Goal: Task Accomplishment & Management: Use online tool/utility

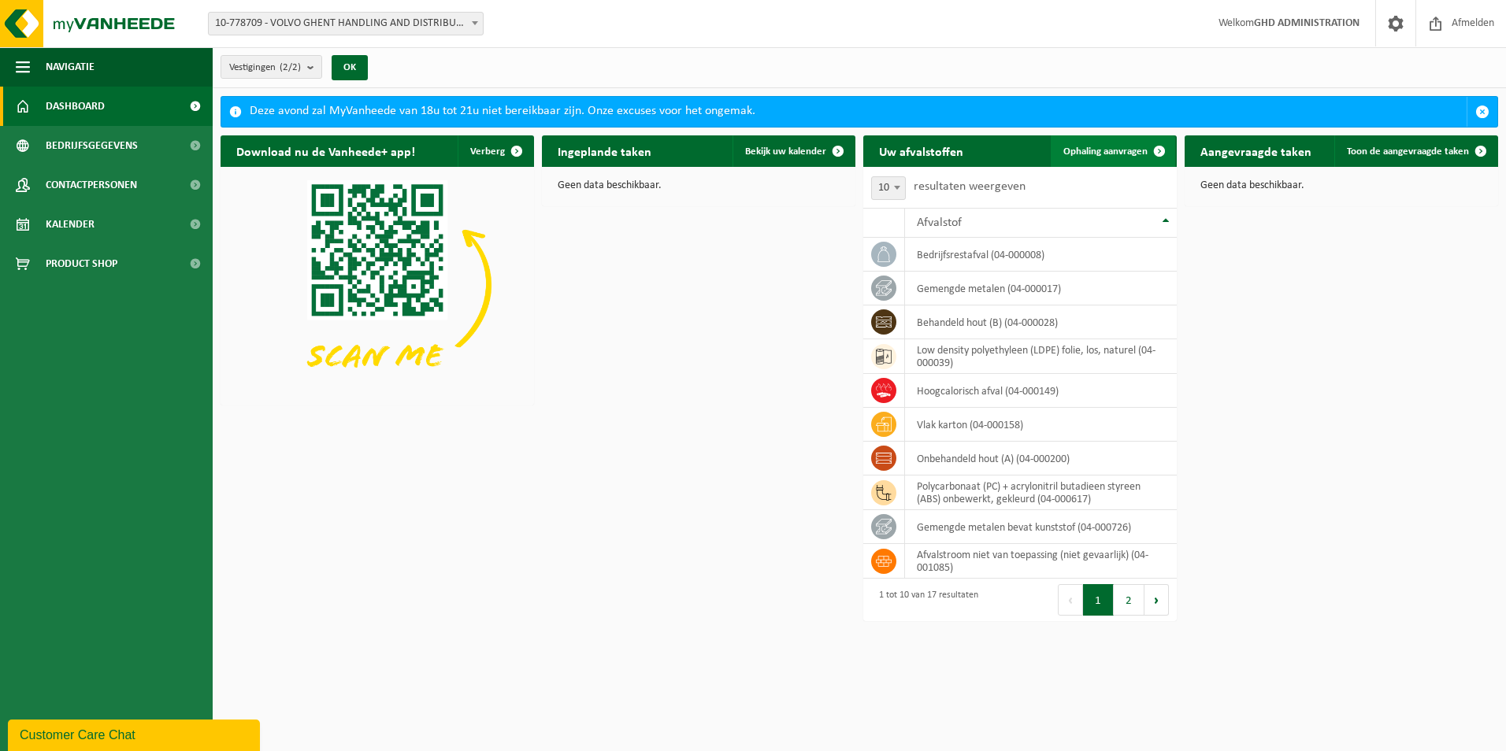
click at [1100, 156] on span "Ophaling aanvragen" at bounding box center [1105, 152] width 84 height 10
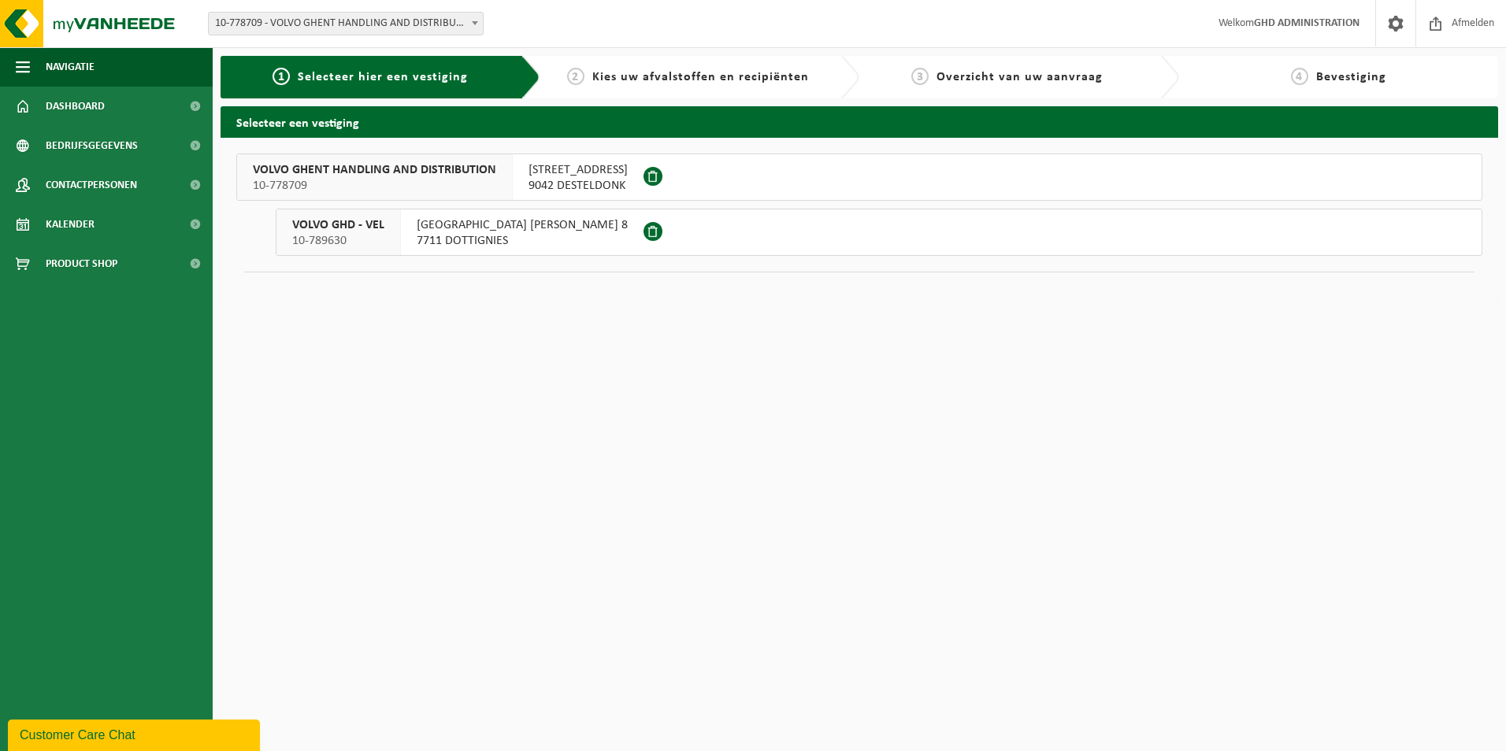
click at [590, 173] on span "SKALDENSTRAAT 102" at bounding box center [578, 170] width 99 height 16
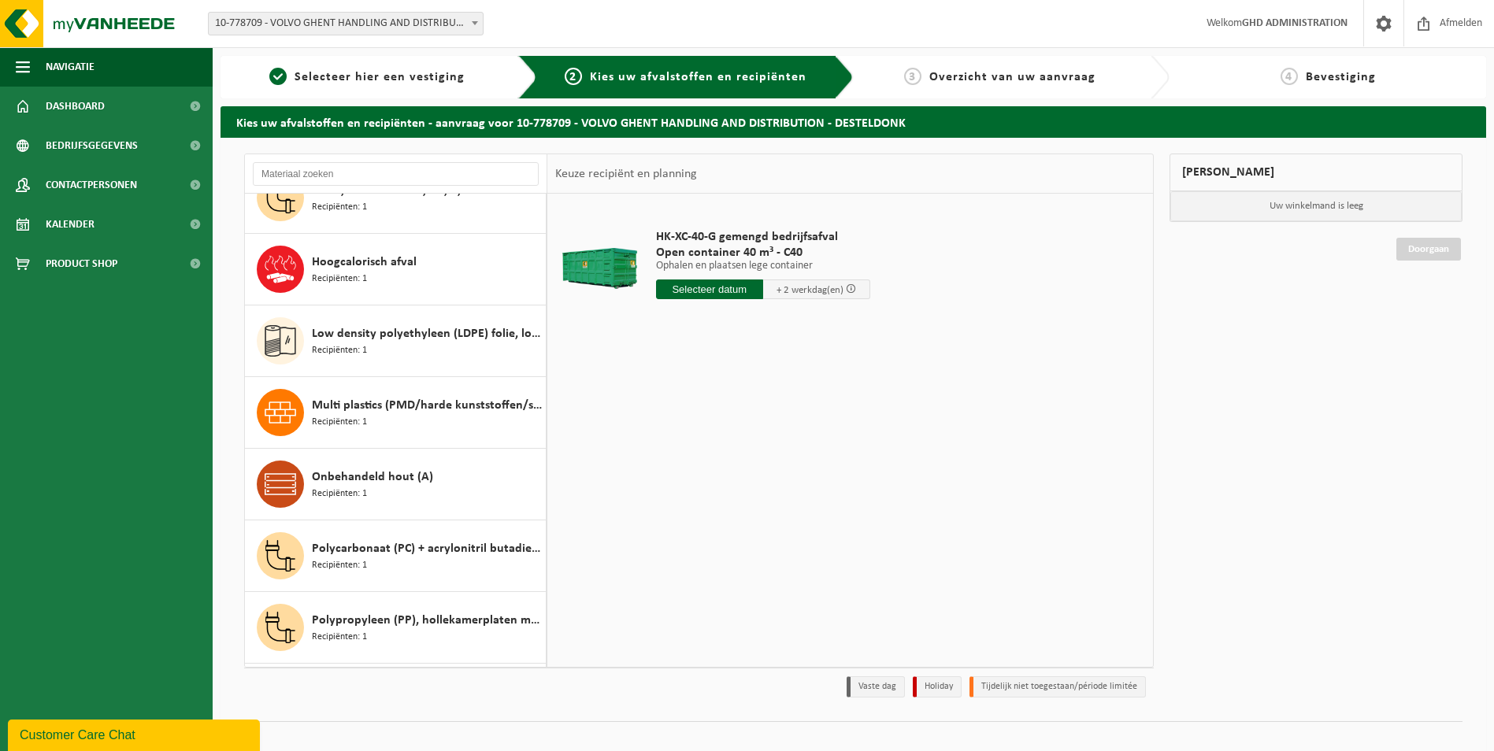
scroll to position [394, 0]
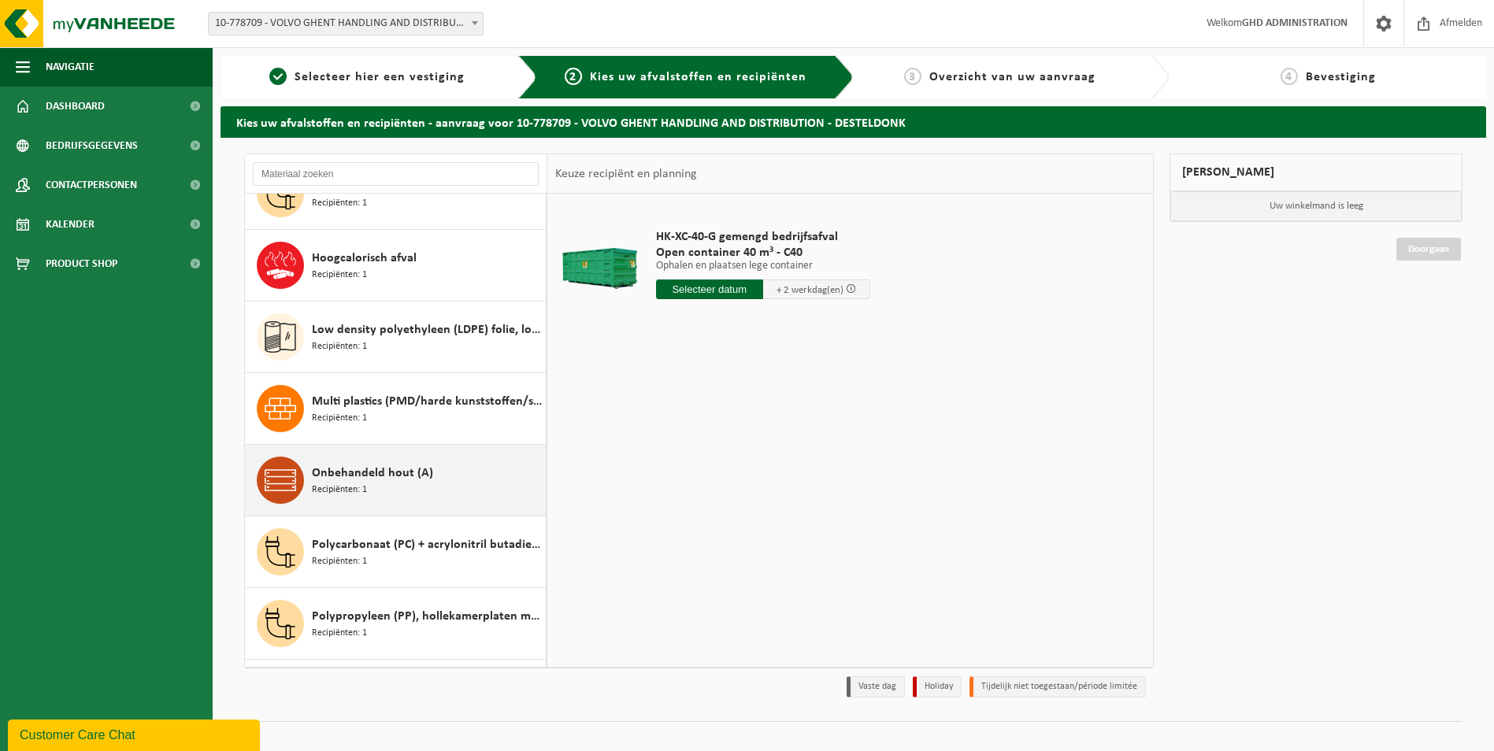
click at [410, 480] on span "Onbehandeld hout (A)" at bounding box center [372, 473] width 121 height 19
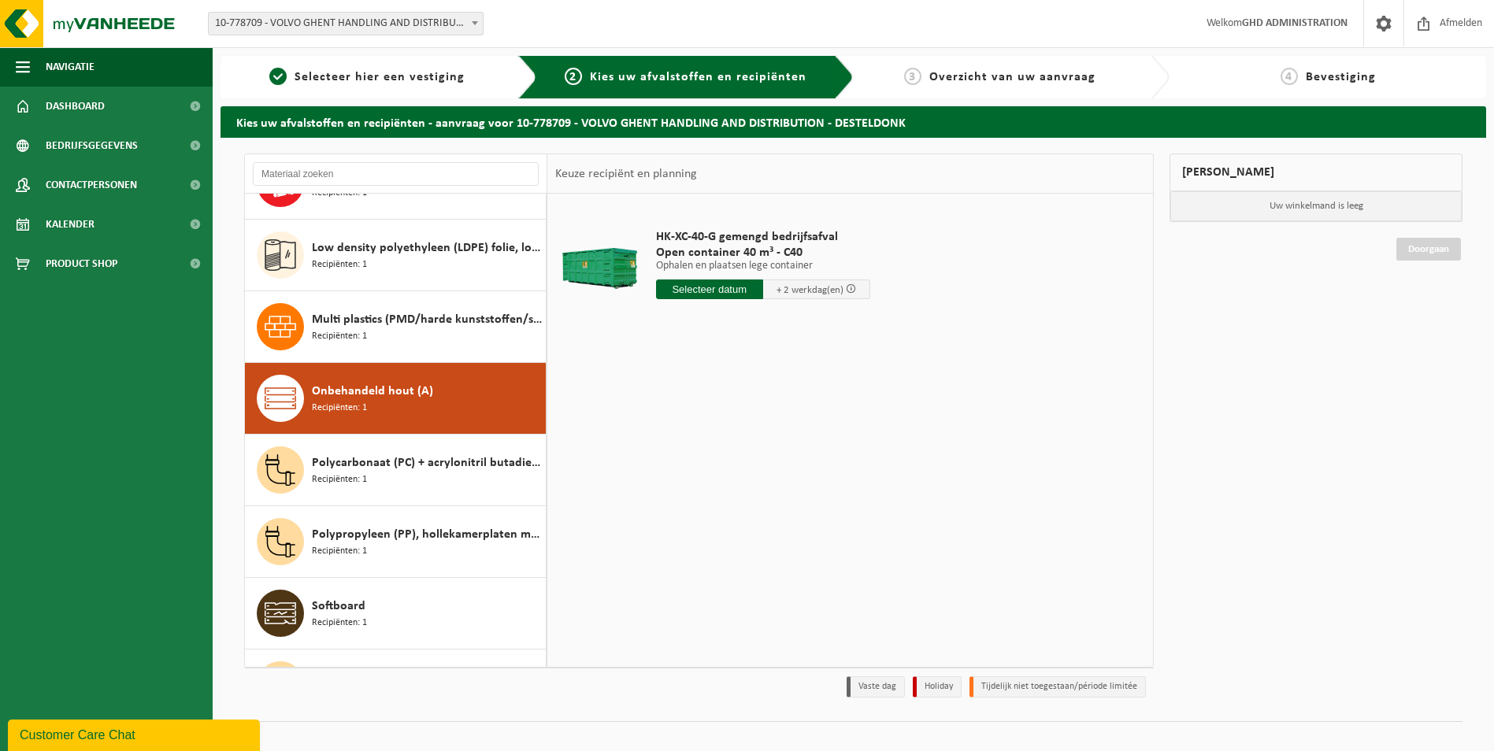
scroll to position [645, 0]
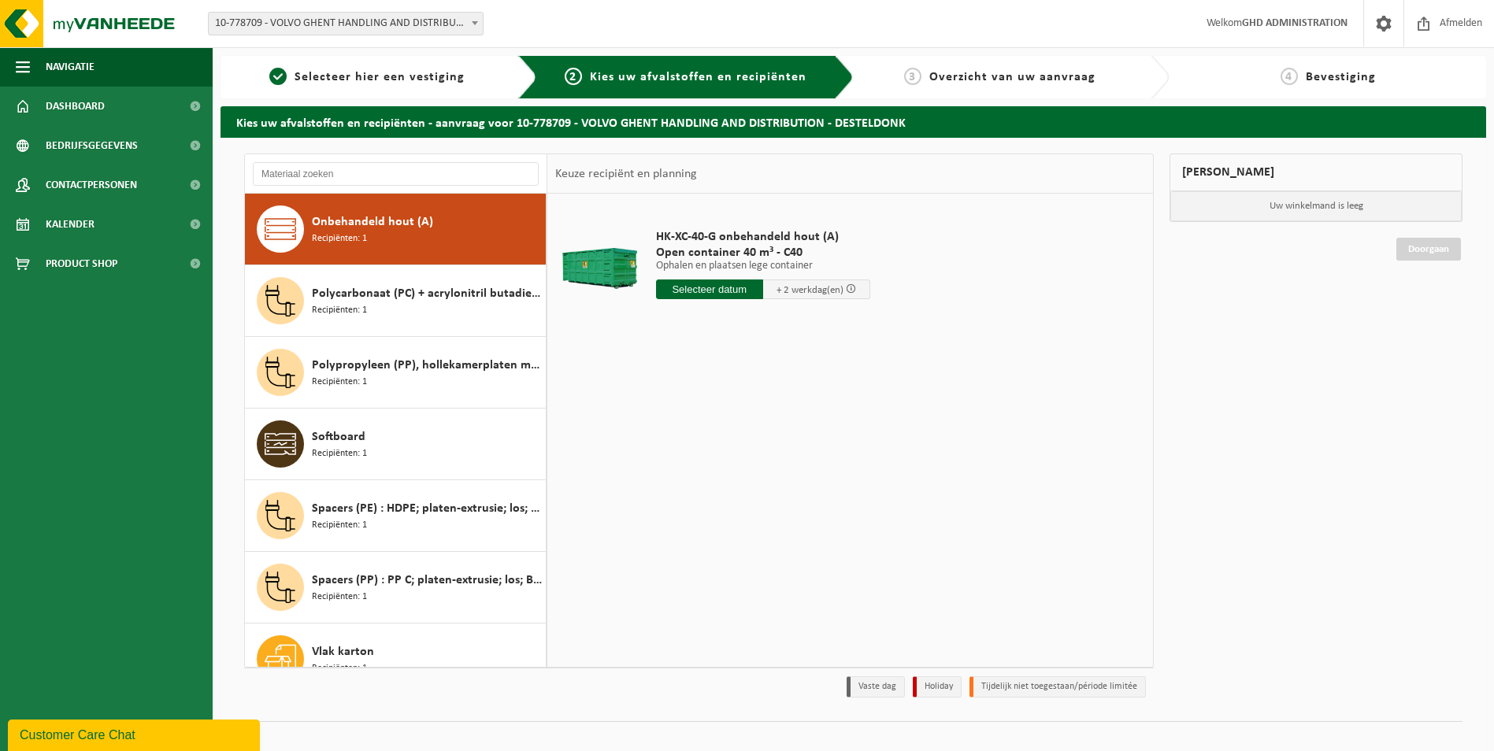
click at [718, 283] on input "text" at bounding box center [709, 290] width 107 height 20
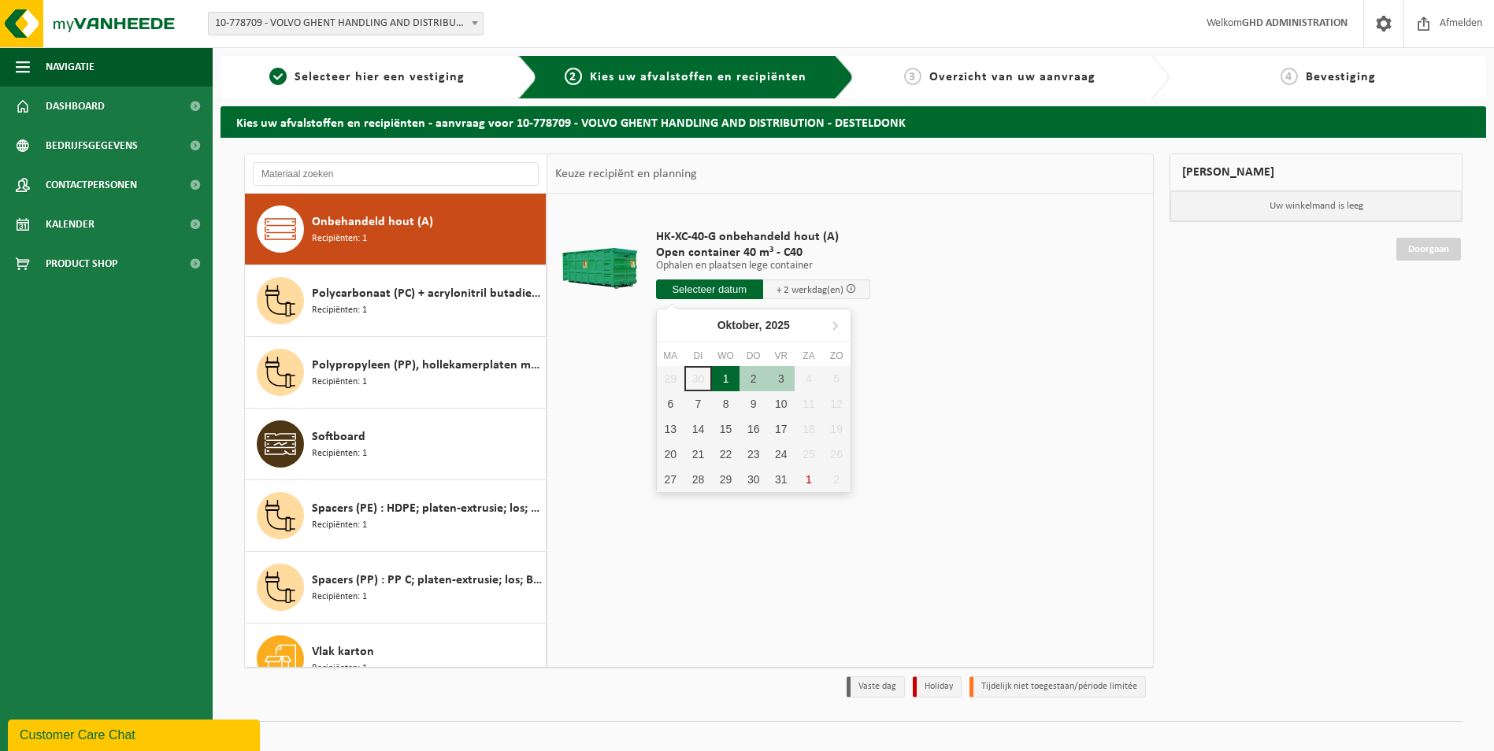
click at [727, 376] on div "1" at bounding box center [726, 378] width 28 height 25
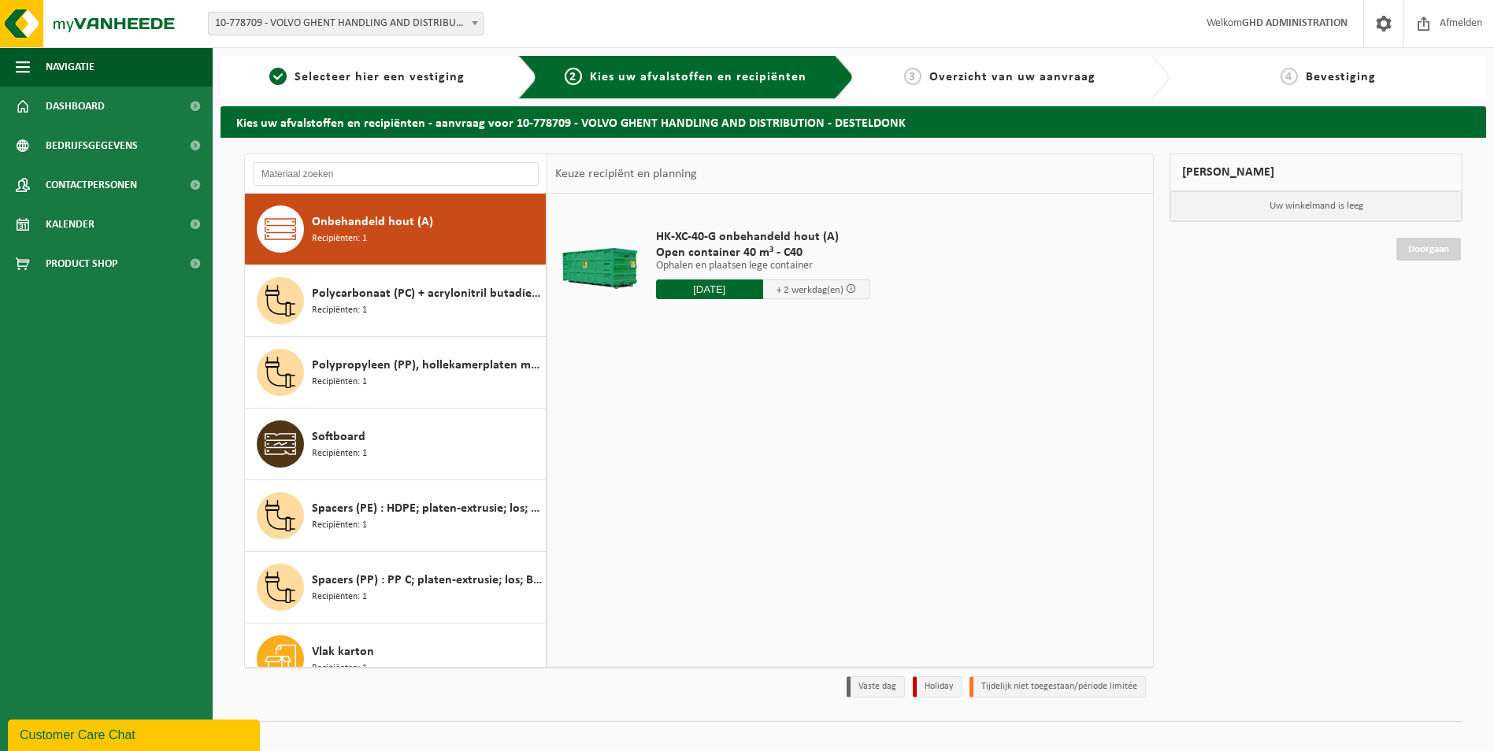
type input "Van 2025-10-01"
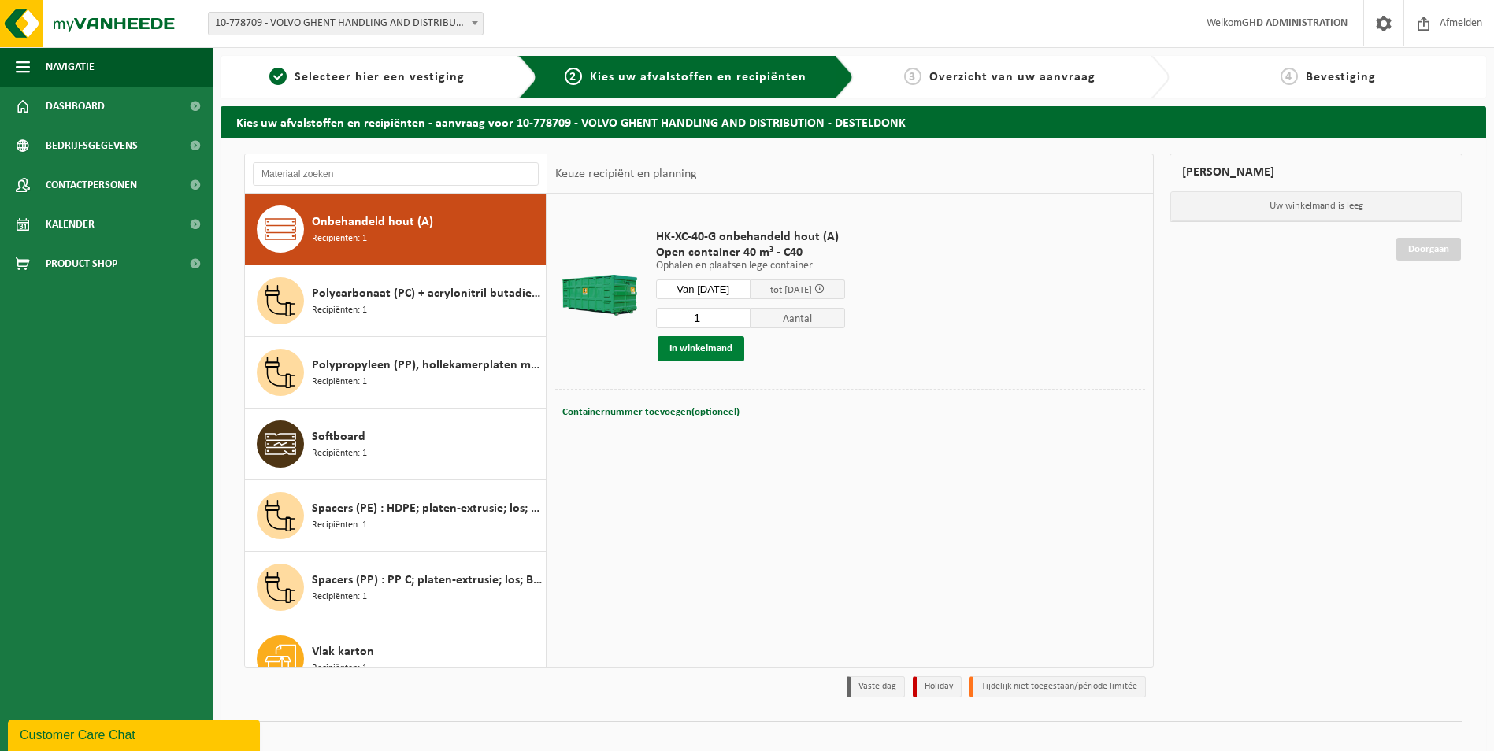
click at [710, 348] on button "In winkelmand" at bounding box center [701, 348] width 87 height 25
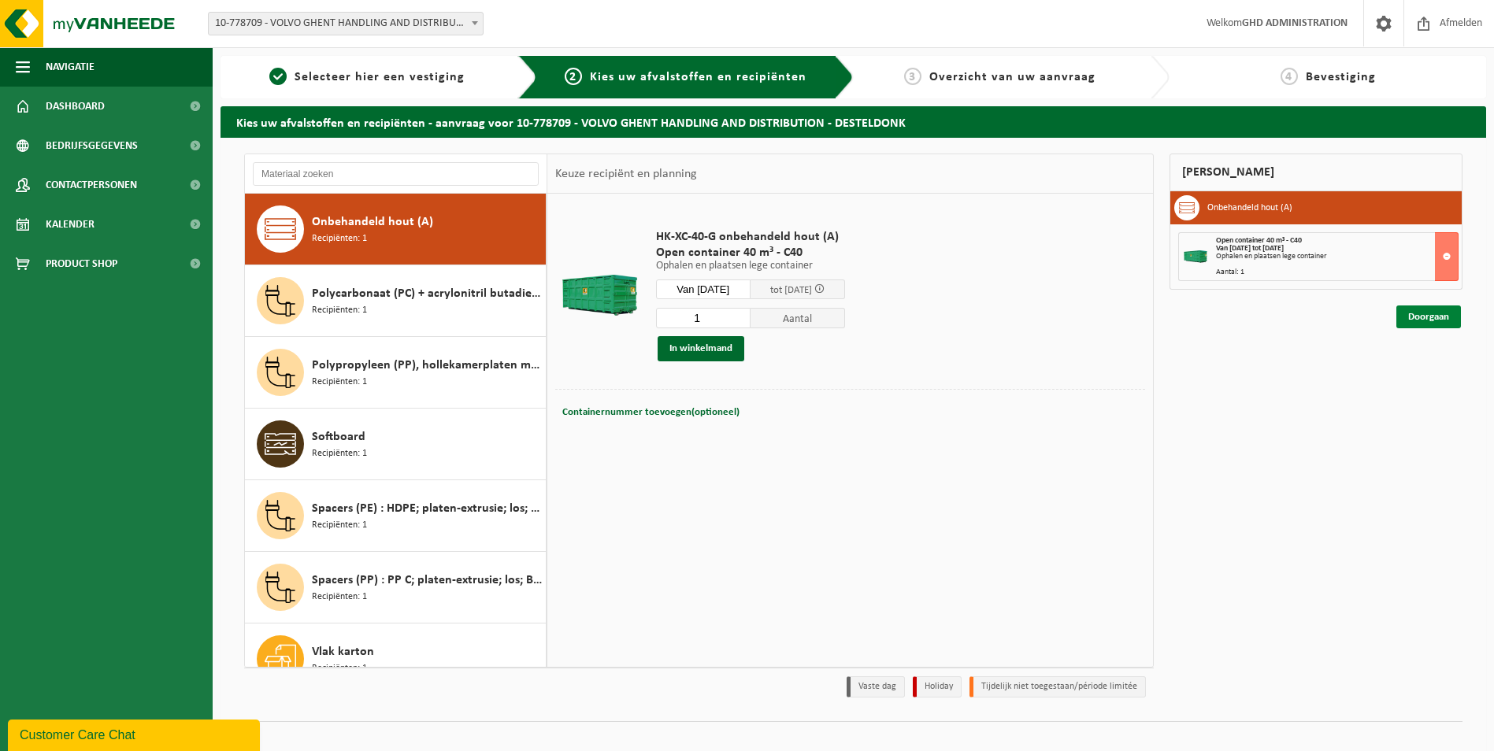
click at [1440, 323] on link "Doorgaan" at bounding box center [1428, 317] width 65 height 23
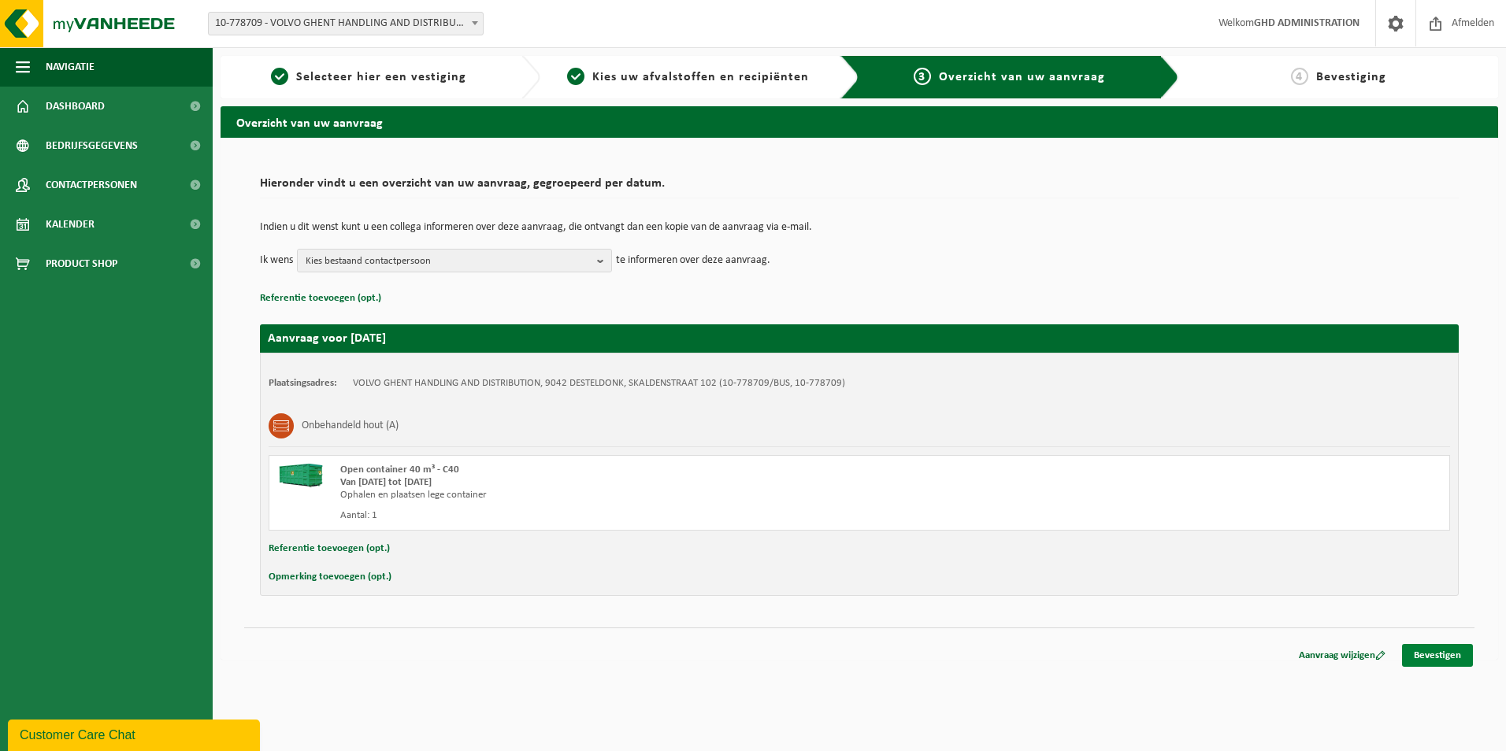
click at [1434, 650] on link "Bevestigen" at bounding box center [1437, 655] width 71 height 23
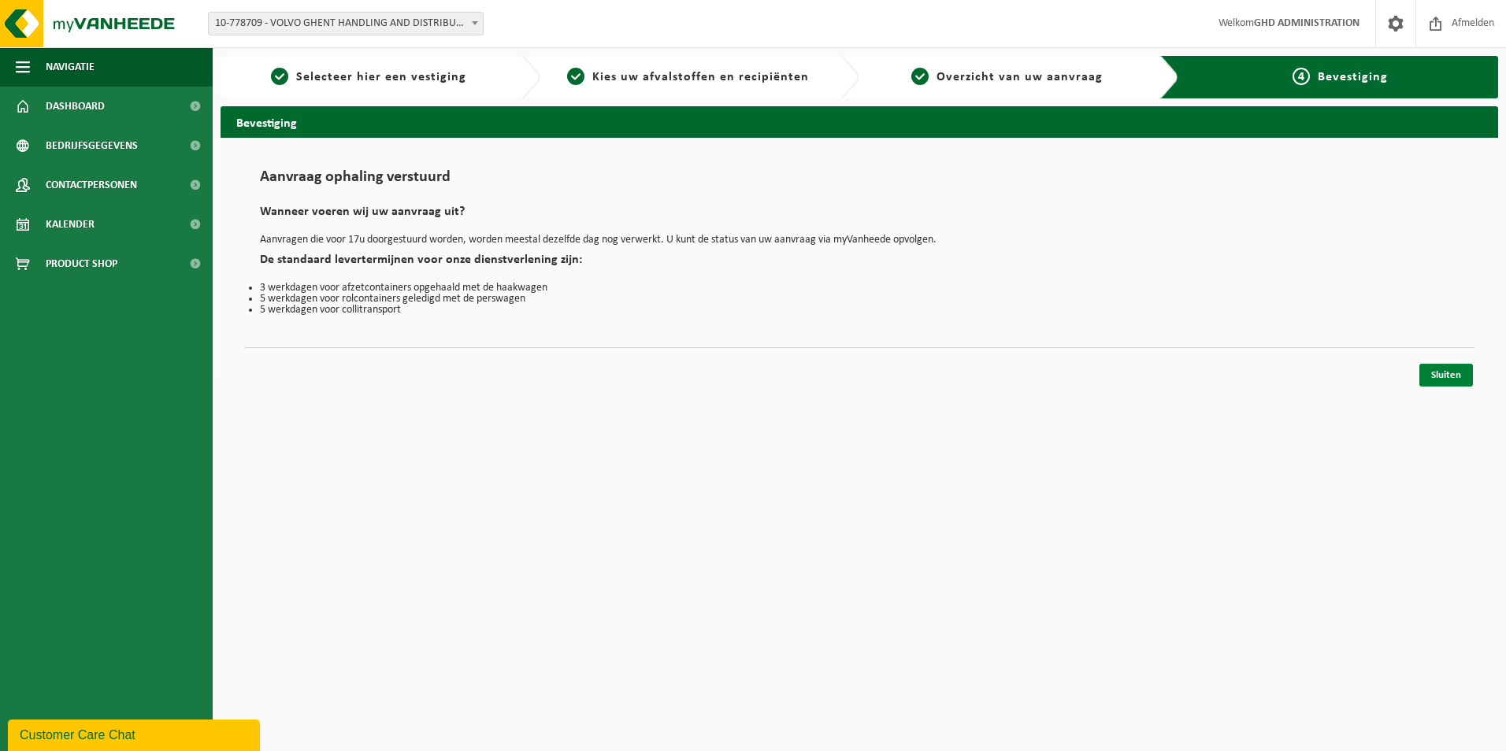
click at [1449, 369] on link "Sluiten" at bounding box center [1446, 375] width 54 height 23
